Goal: Information Seeking & Learning: Learn about a topic

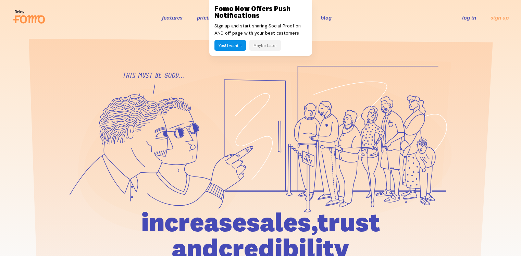
click at [266, 46] on button "Maybe Later" at bounding box center [265, 45] width 32 height 11
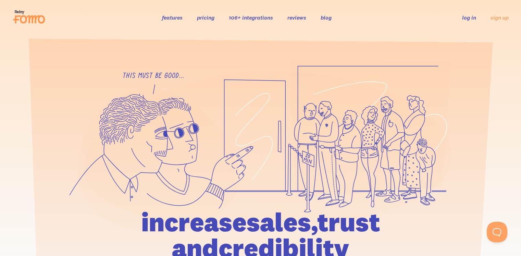
click at [209, 19] on link "pricing" at bounding box center [205, 17] width 17 height 7
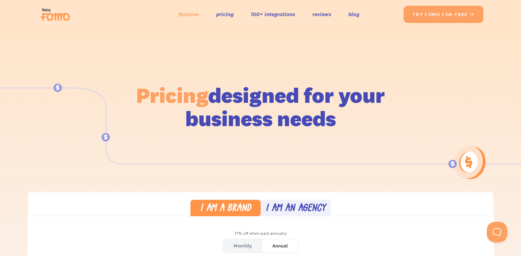
click at [184, 15] on link "features" at bounding box center [189, 14] width 21 height 10
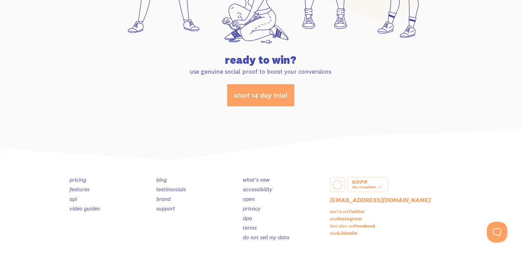
scroll to position [3653, 0]
